Goal: Information Seeking & Learning: Find specific fact

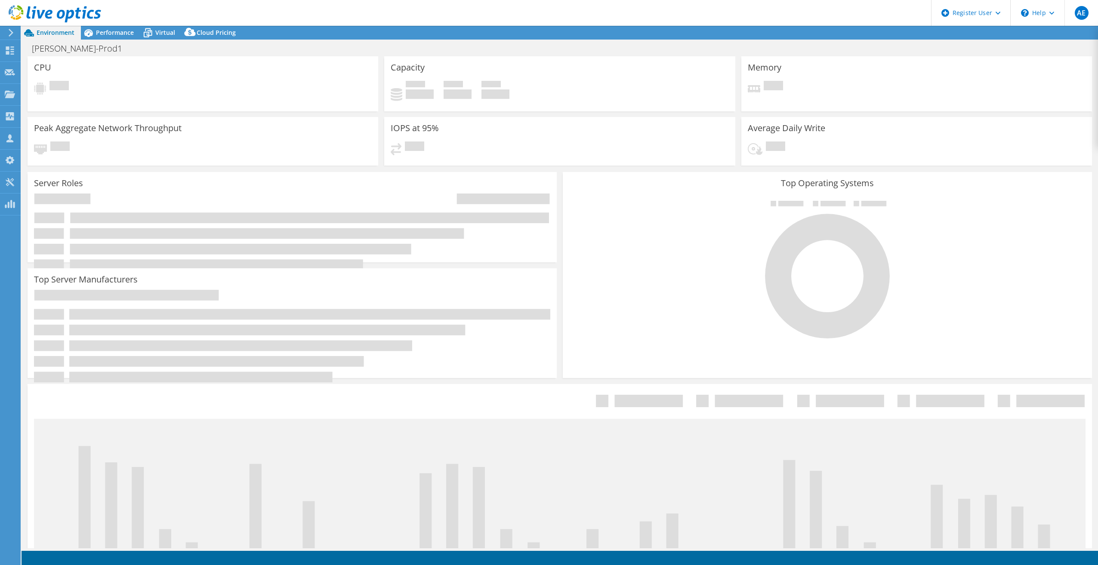
select select "USD"
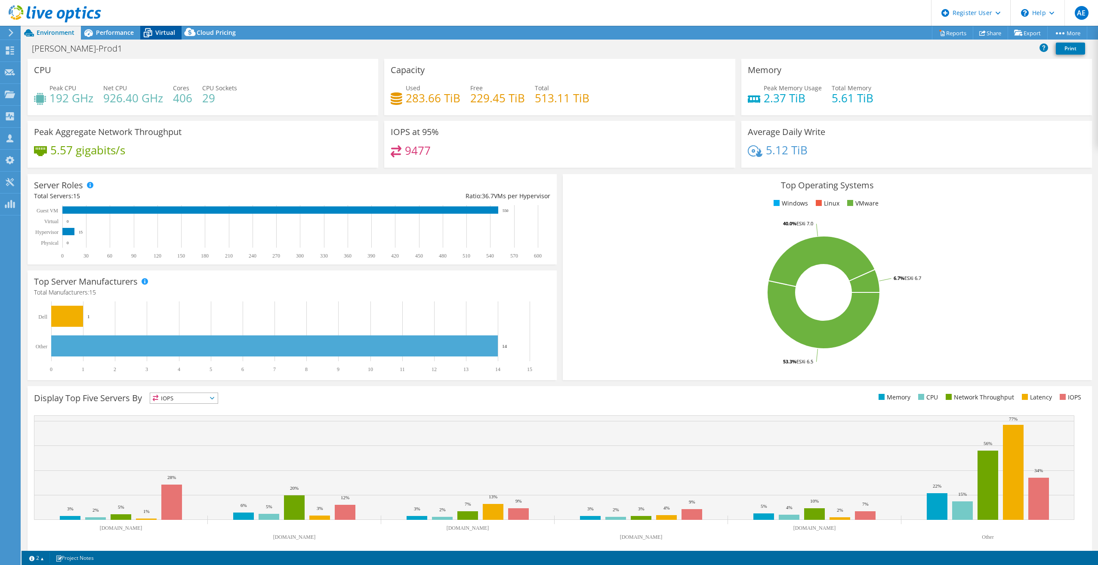
click at [152, 31] on icon at bounding box center [147, 32] width 15 height 15
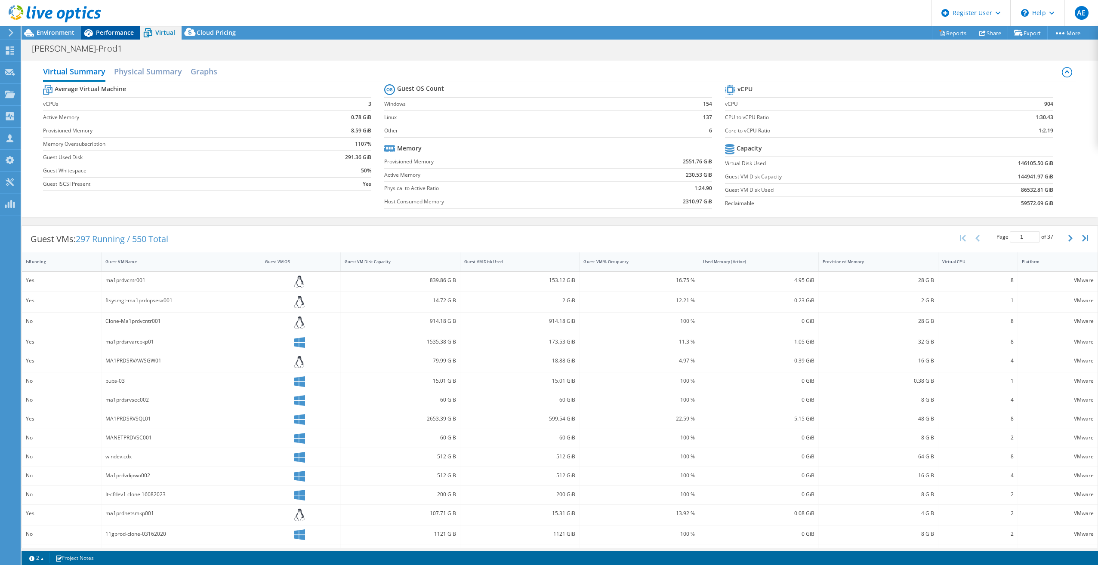
click at [116, 29] on span "Performance" at bounding box center [115, 32] width 38 height 8
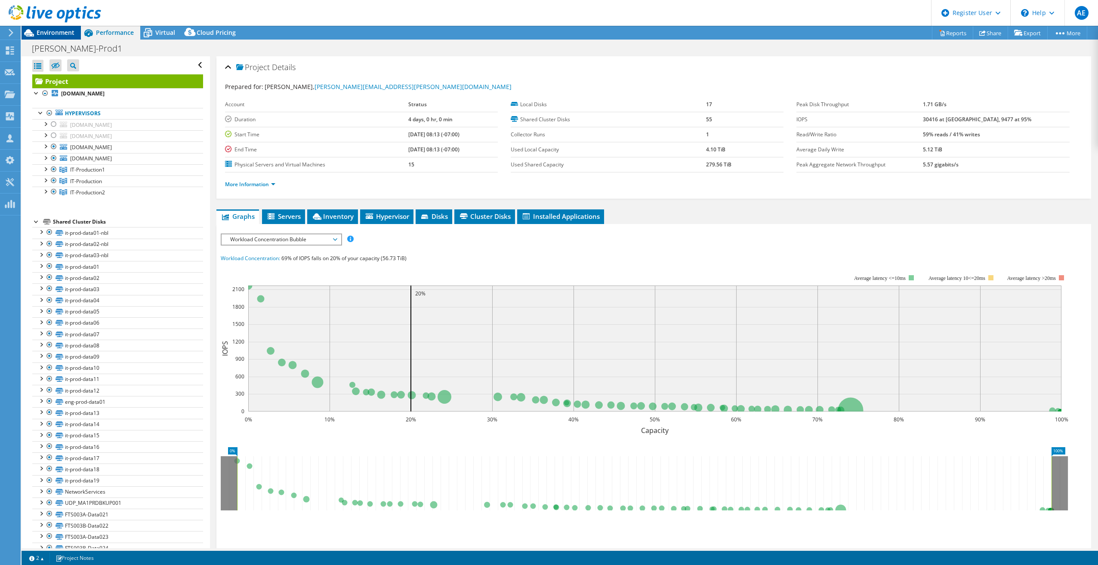
click at [65, 32] on span "Environment" at bounding box center [56, 32] width 38 height 8
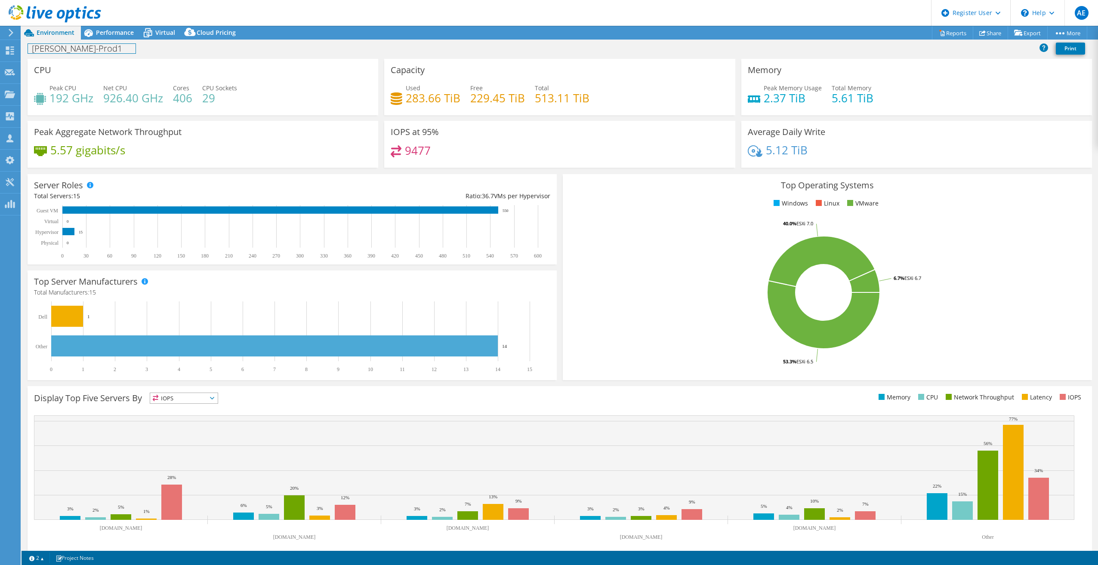
click at [105, 42] on div "Maynard-Prod1 Print" at bounding box center [560, 48] width 1076 height 16
click at [105, 39] on div "Performance" at bounding box center [110, 33] width 59 height 14
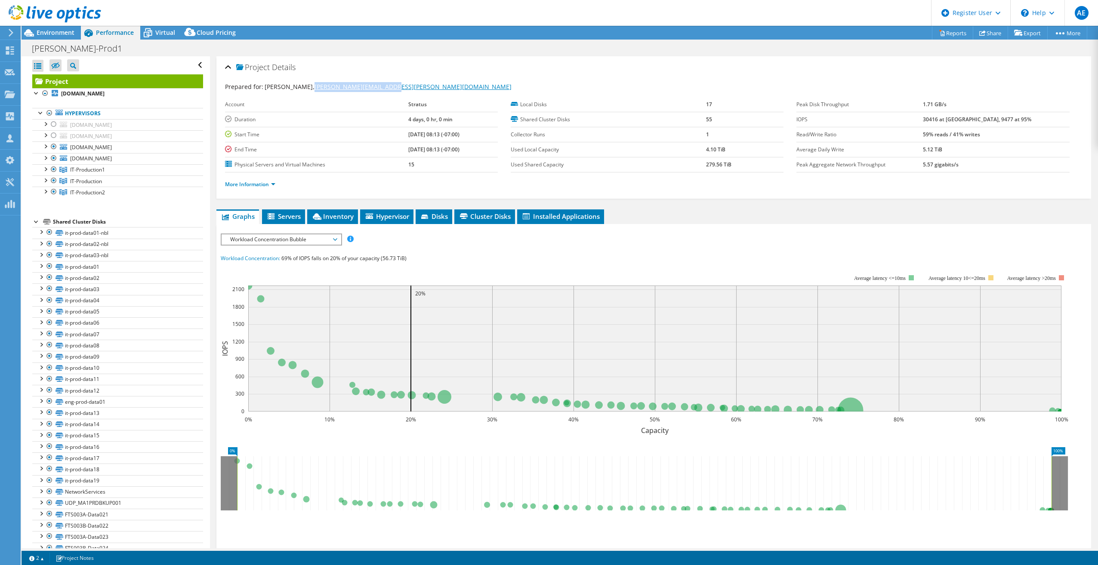
drag, startPoint x: 329, startPoint y: 88, endPoint x: 301, endPoint y: 89, distance: 28.0
click at [301, 89] on div "Prepared for: Chris Frates, chris.frates@stratus.com" at bounding box center [653, 87] width 857 height 10
copy link "chris.frates@stratus.com"
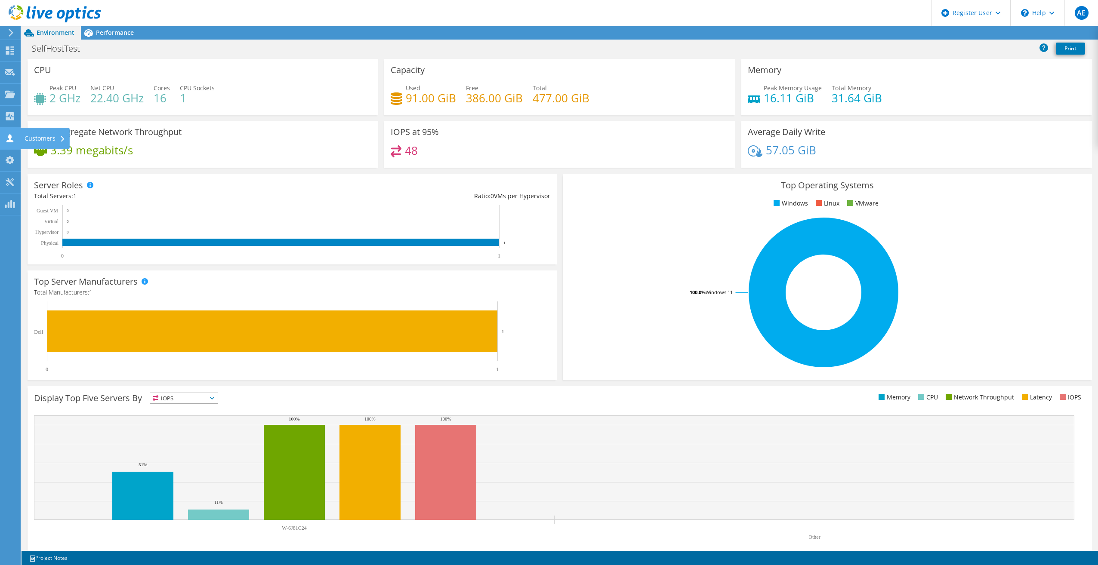
click at [9, 138] on use at bounding box center [9, 138] width 7 height 8
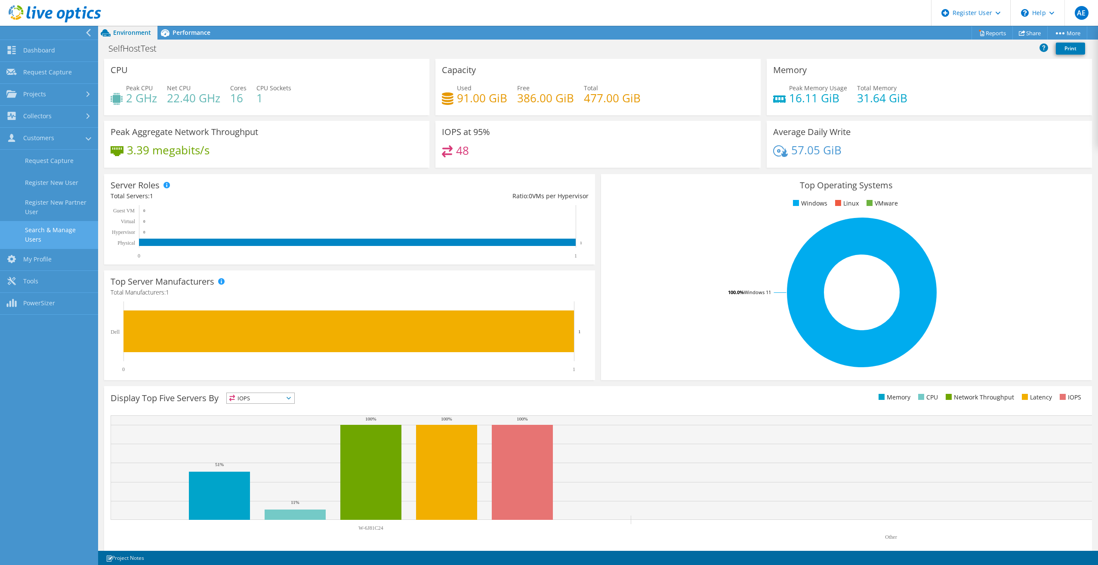
click at [52, 240] on link "Search & Manage Users" at bounding box center [49, 235] width 98 height 28
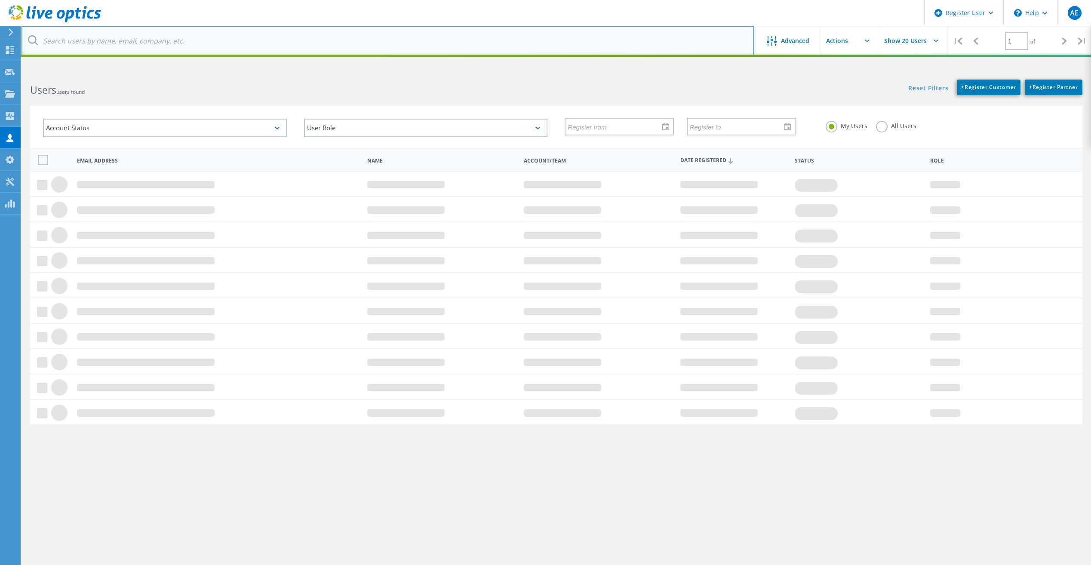
click at [268, 52] on input "text" at bounding box center [388, 41] width 733 height 30
paste input "[PERSON_NAME][EMAIL_ADDRESS][PERSON_NAME][DOMAIN_NAME]"
type input "[PERSON_NAME][EMAIL_ADDRESS][PERSON_NAME][DOMAIN_NAME]"
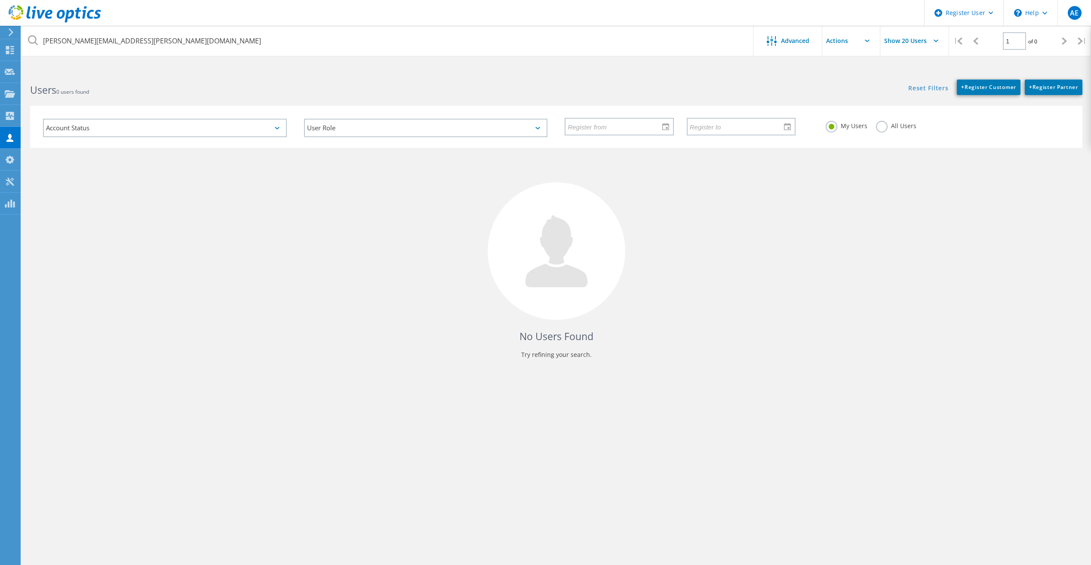
click at [888, 129] on div "All Users" at bounding box center [896, 127] width 40 height 12
click at [879, 129] on label "All Users" at bounding box center [896, 125] width 40 height 8
click at [0, 0] on input "All Users" at bounding box center [0, 0] width 0 height 0
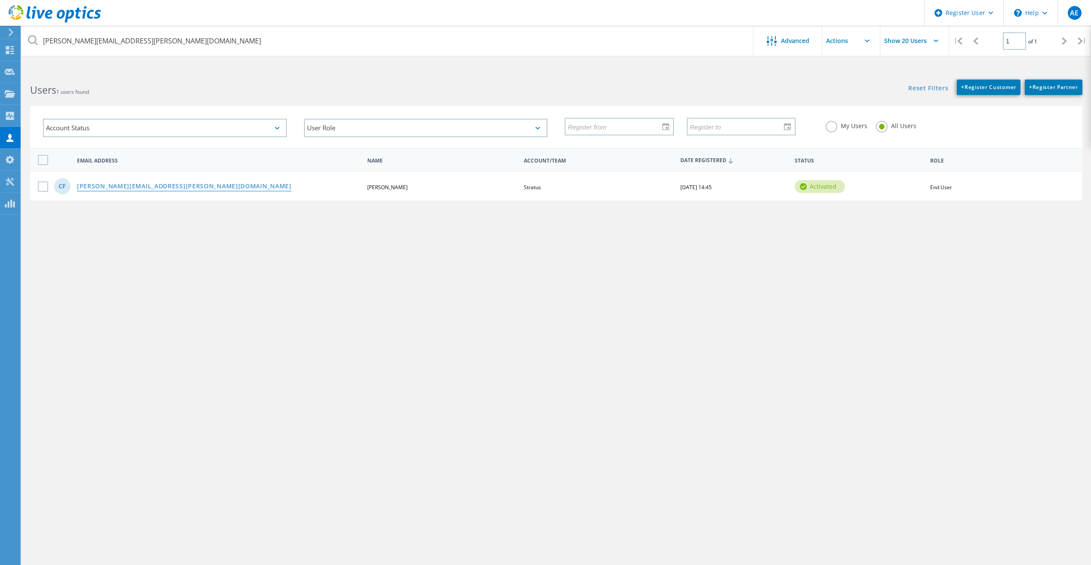
click at [112, 185] on link "chris.frates@stratus.com" at bounding box center [184, 186] width 215 height 7
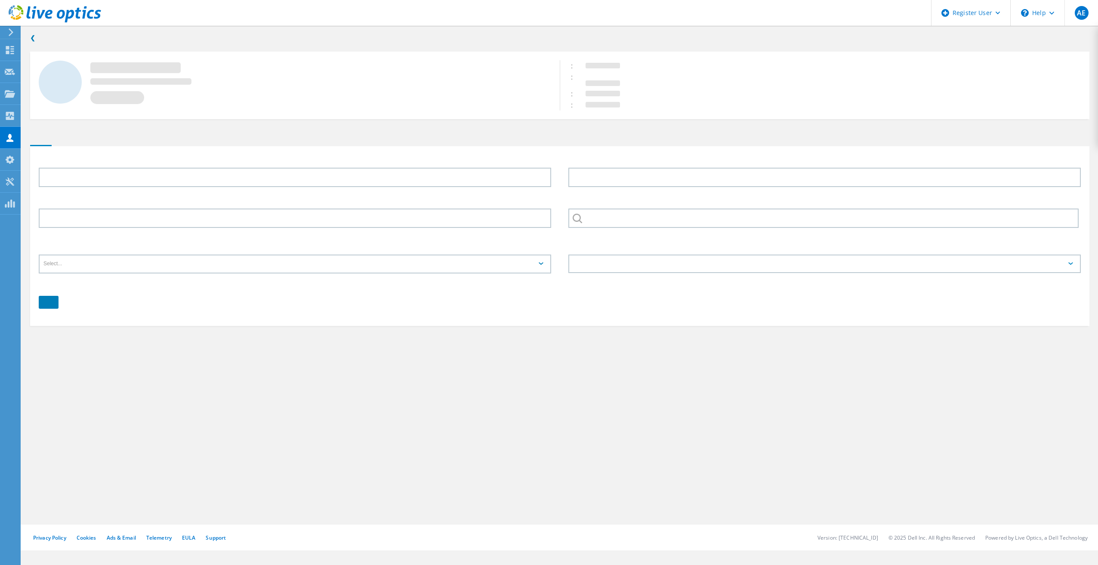
type input "Chris"
type input "Frates"
type input "Stratus"
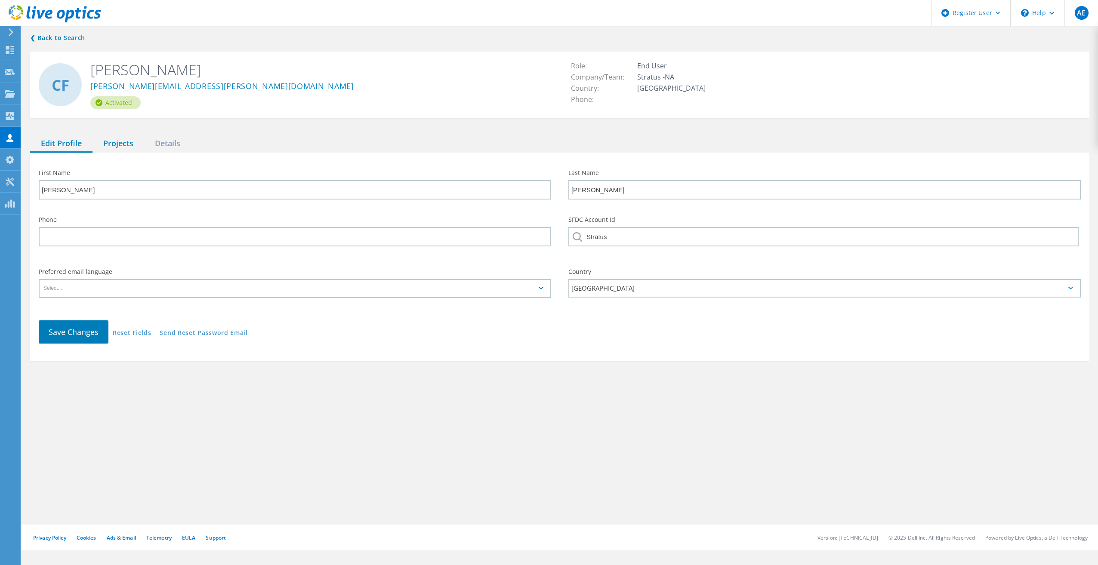
click at [114, 141] on div "Projects" at bounding box center [118, 144] width 52 height 18
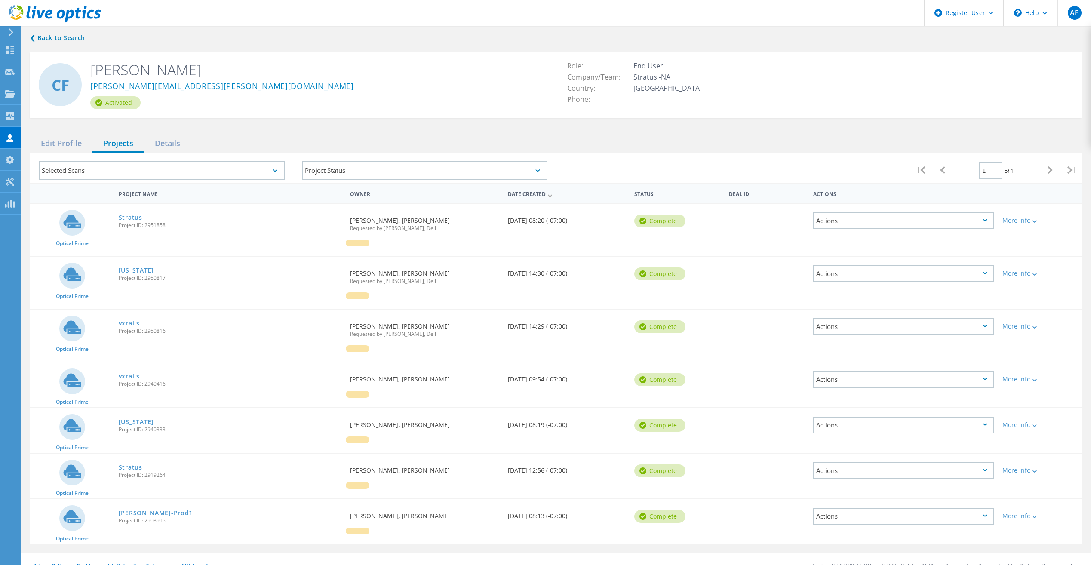
click at [135, 276] on span "Project ID: 2950817" at bounding box center [230, 278] width 223 height 5
click at [140, 265] on div "Arizona Project ID: 2950817" at bounding box center [229, 273] width 231 height 33
click at [129, 274] on link "Arizona" at bounding box center [136, 271] width 35 height 6
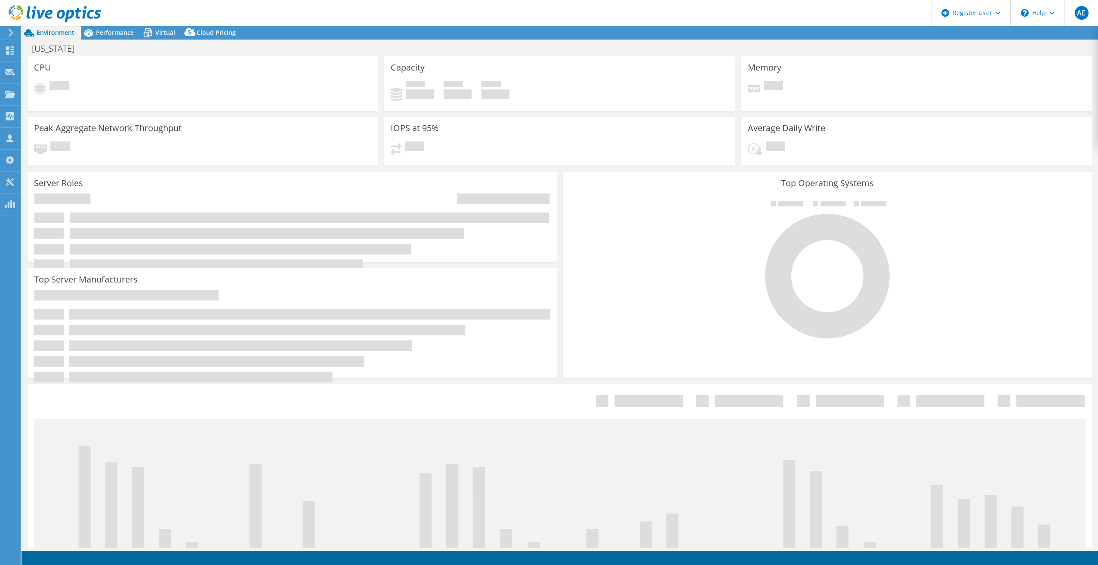
select select "USD"
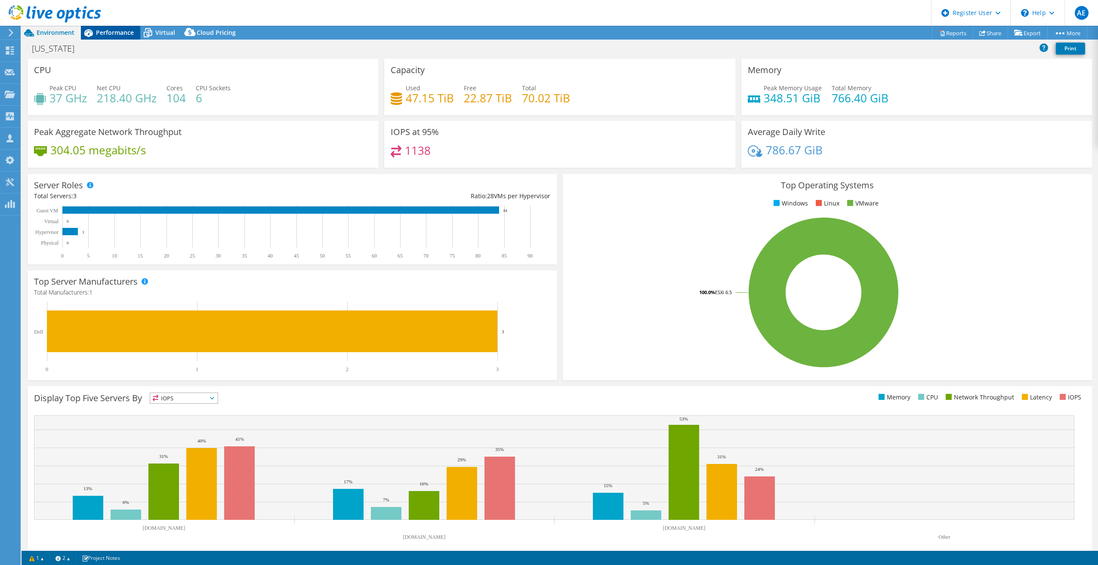
click at [112, 36] on span "Performance" at bounding box center [115, 32] width 38 height 8
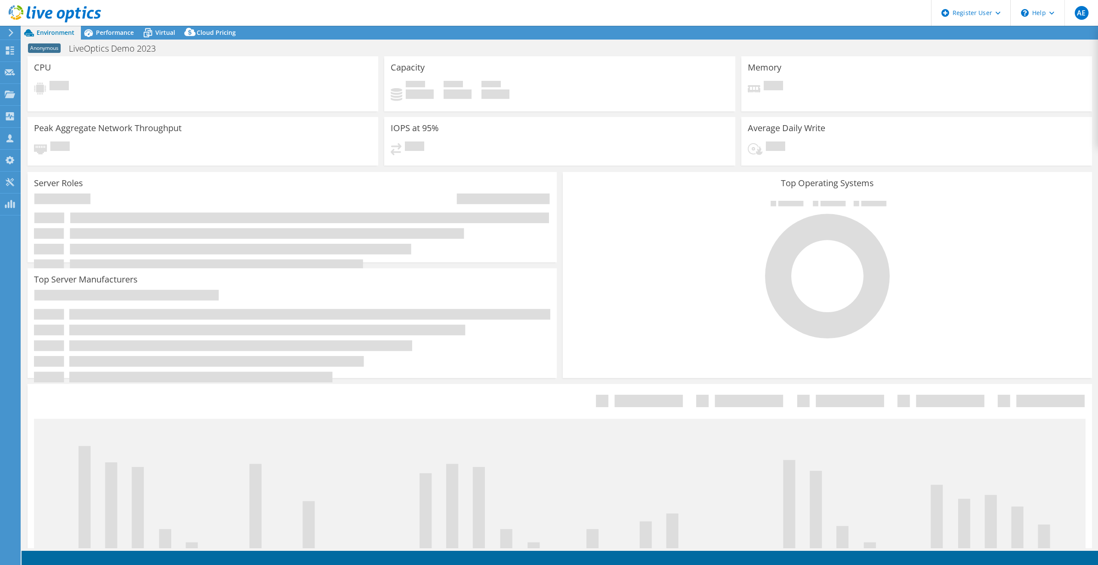
select select "[GEOGRAPHIC_DATA]"
select select "GBP"
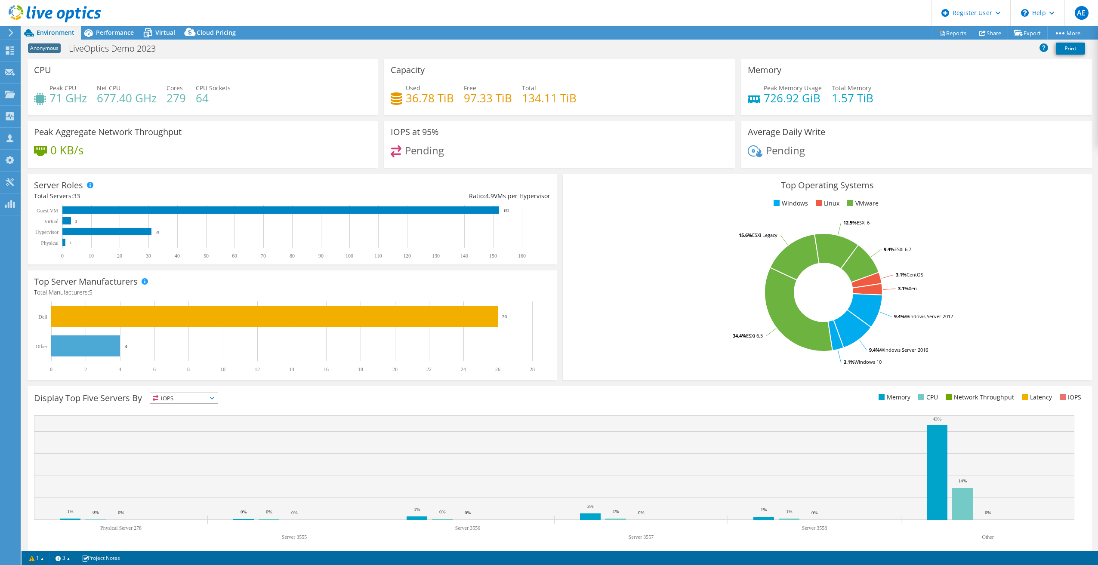
drag, startPoint x: 359, startPoint y: 374, endPoint x: 372, endPoint y: 310, distance: 65.4
click at [372, 310] on div "Top Server Manufacturers Manufacturers are shown for physical servers and hyper…" at bounding box center [292, 326] width 529 height 110
click at [118, 37] on div "Performance" at bounding box center [110, 33] width 59 height 14
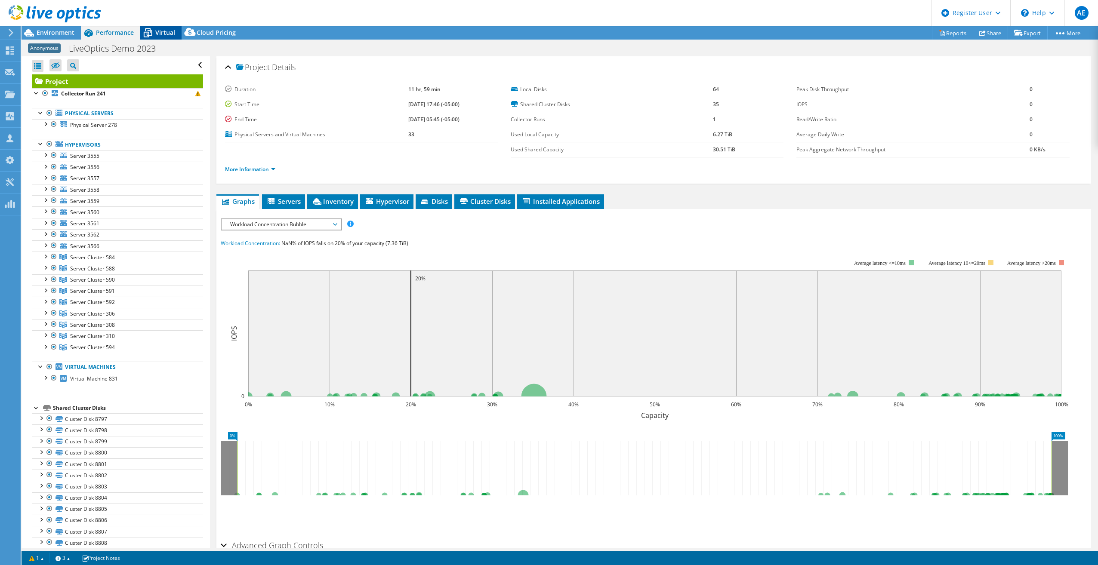
click at [152, 34] on icon at bounding box center [147, 32] width 15 height 15
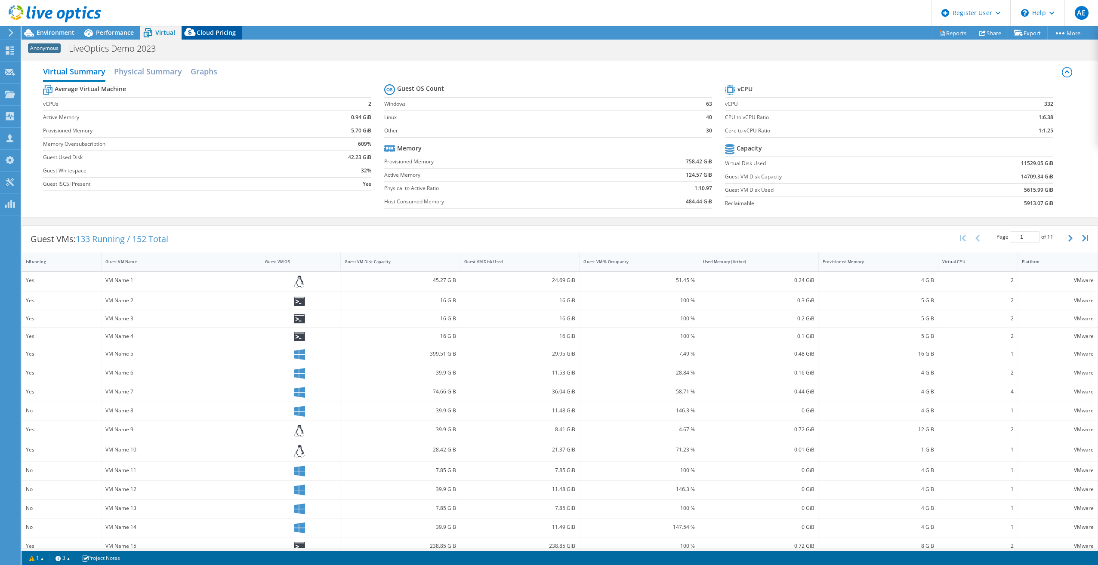
click at [202, 35] on span "Cloud Pricing" at bounding box center [216, 32] width 39 height 8
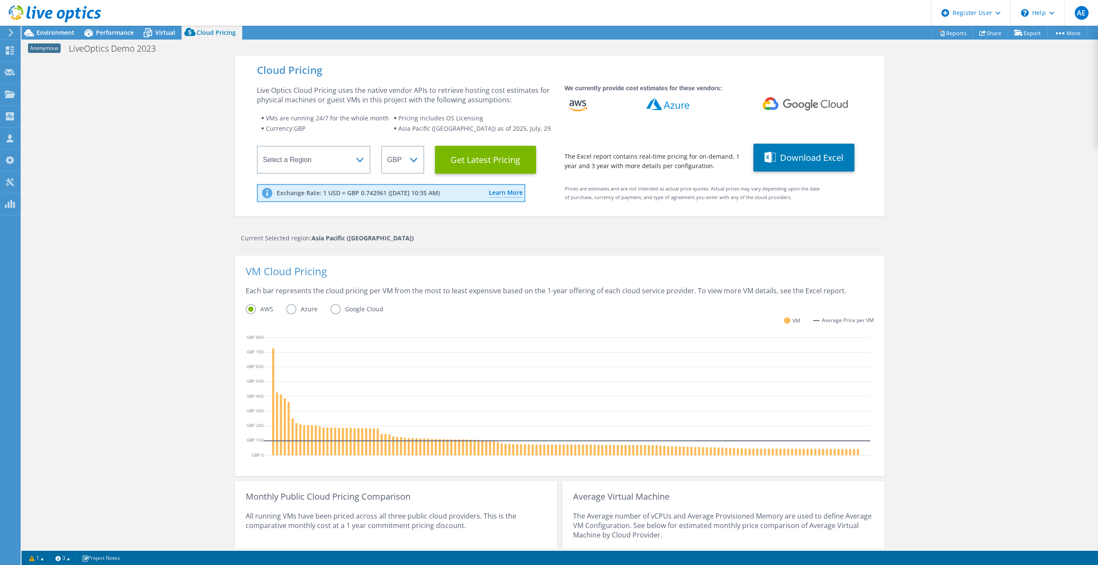
drag, startPoint x: 63, startPoint y: 31, endPoint x: 203, endPoint y: 74, distance: 147.2
click at [63, 31] on span "Environment" at bounding box center [56, 32] width 38 height 8
